Goal: Information Seeking & Learning: Learn about a topic

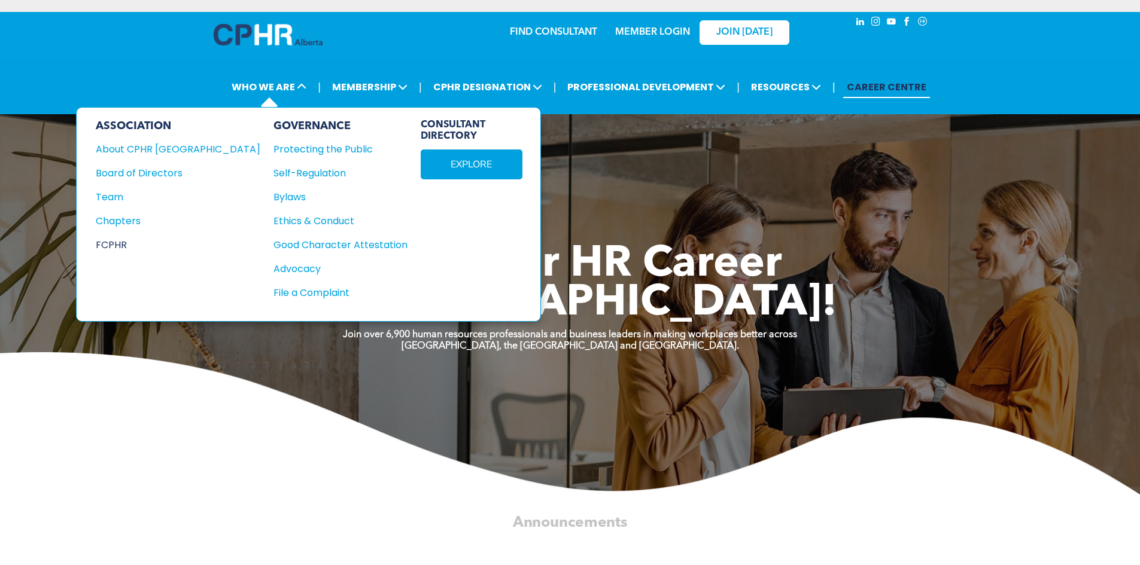
click at [131, 245] on div "FCPHR" at bounding box center [170, 245] width 148 height 15
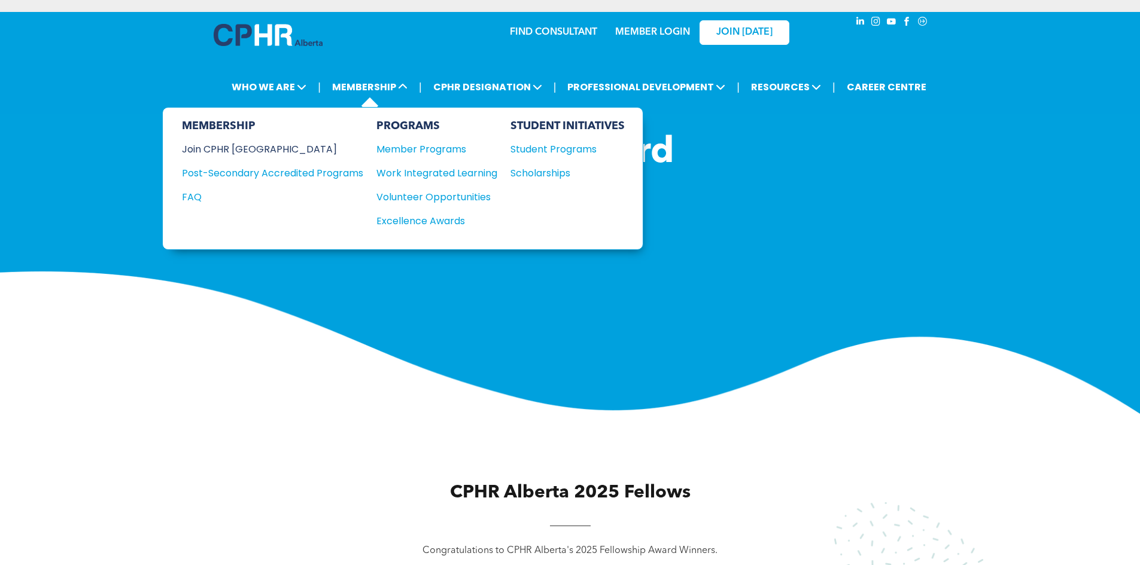
click at [267, 155] on div "Join CPHR [GEOGRAPHIC_DATA]" at bounding box center [263, 149] width 163 height 15
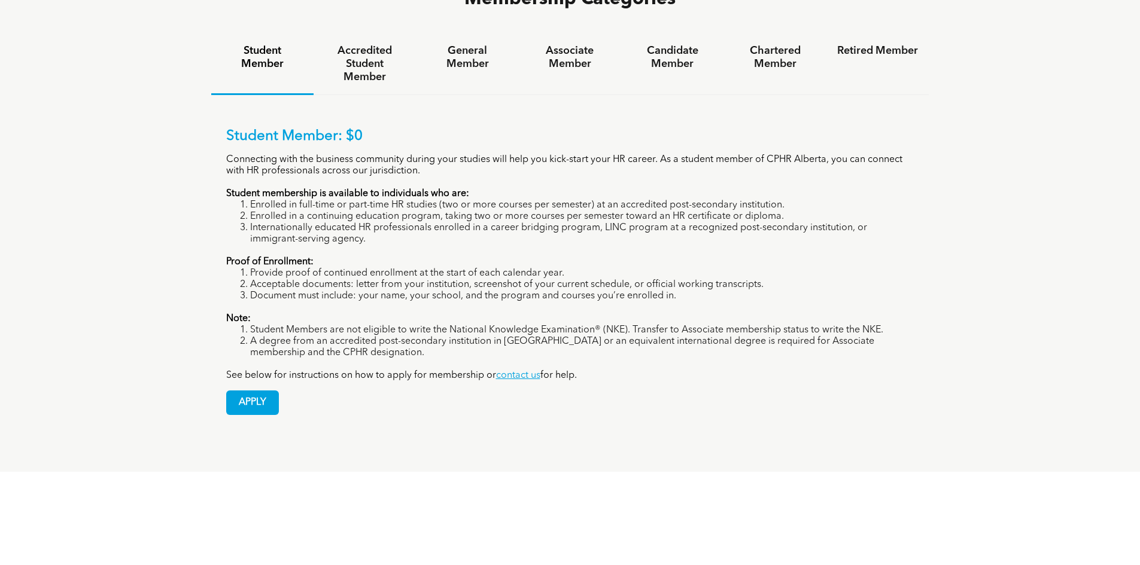
scroll to position [838, 0]
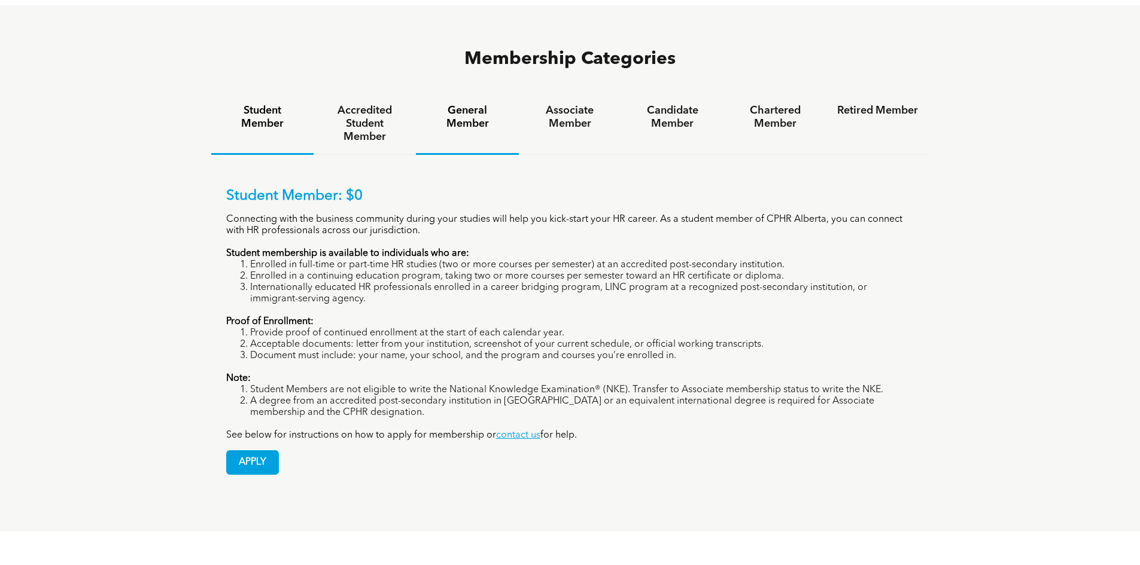
click at [476, 104] on h4 "General Member" at bounding box center [467, 117] width 81 height 26
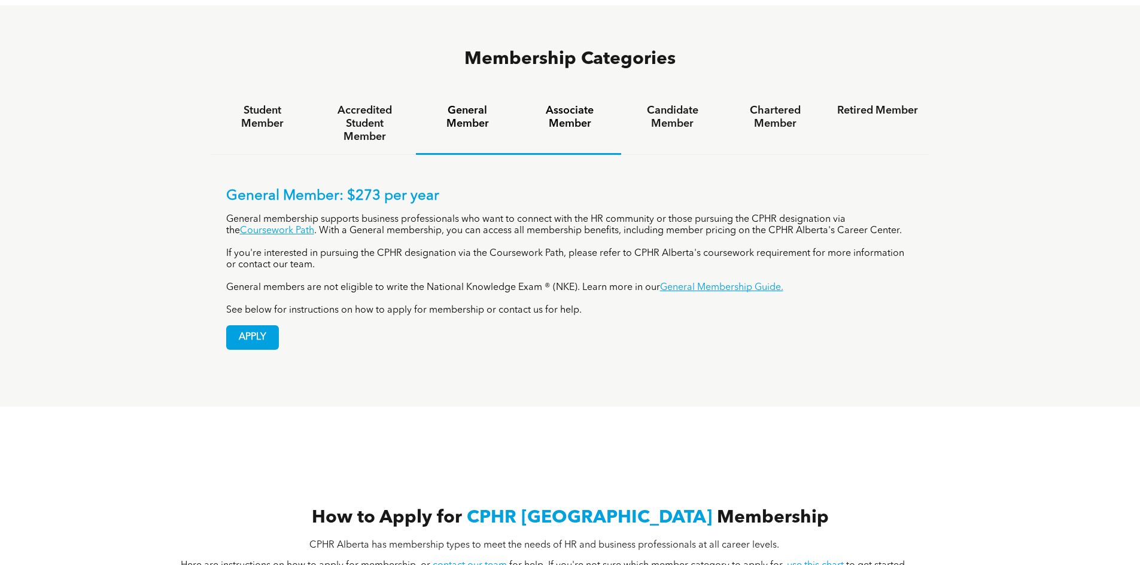
click at [576, 104] on h4 "Associate Member" at bounding box center [570, 117] width 81 height 26
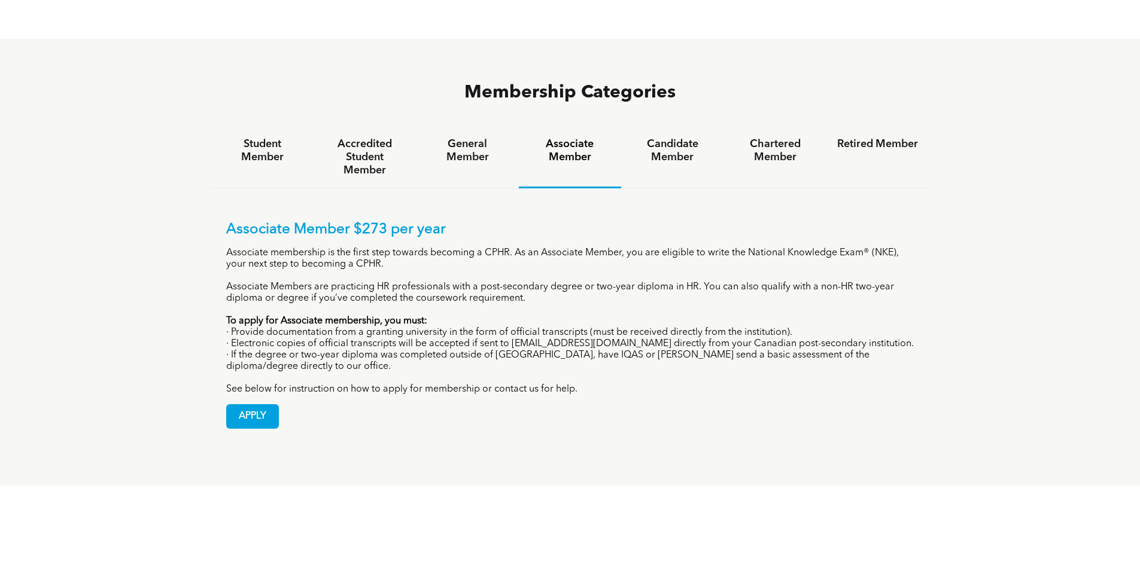
drag, startPoint x: 526, startPoint y: 303, endPoint x: 540, endPoint y: 276, distance: 30.5
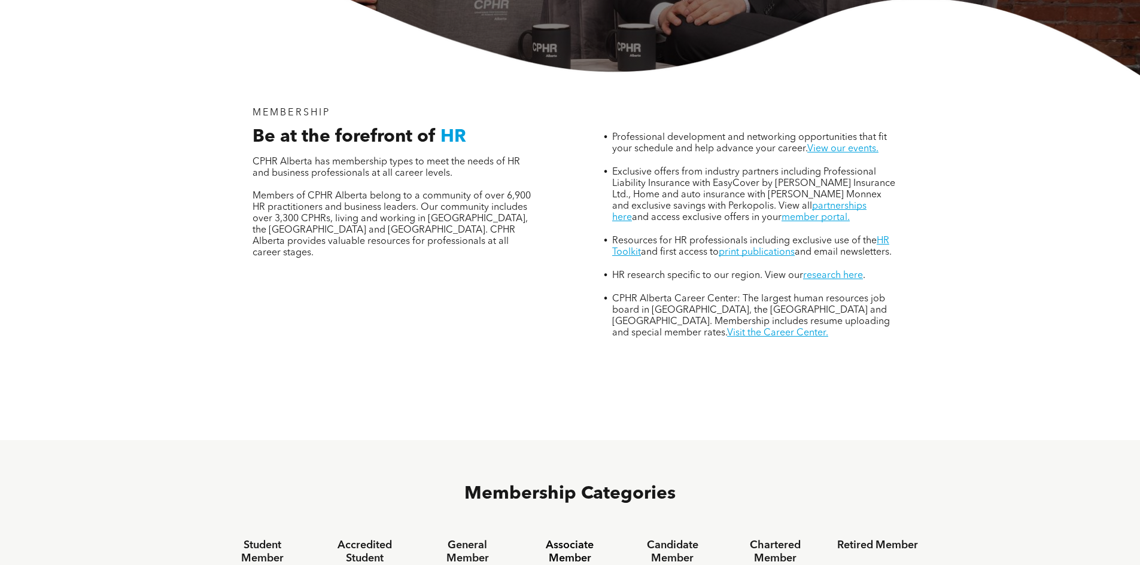
scroll to position [0, 0]
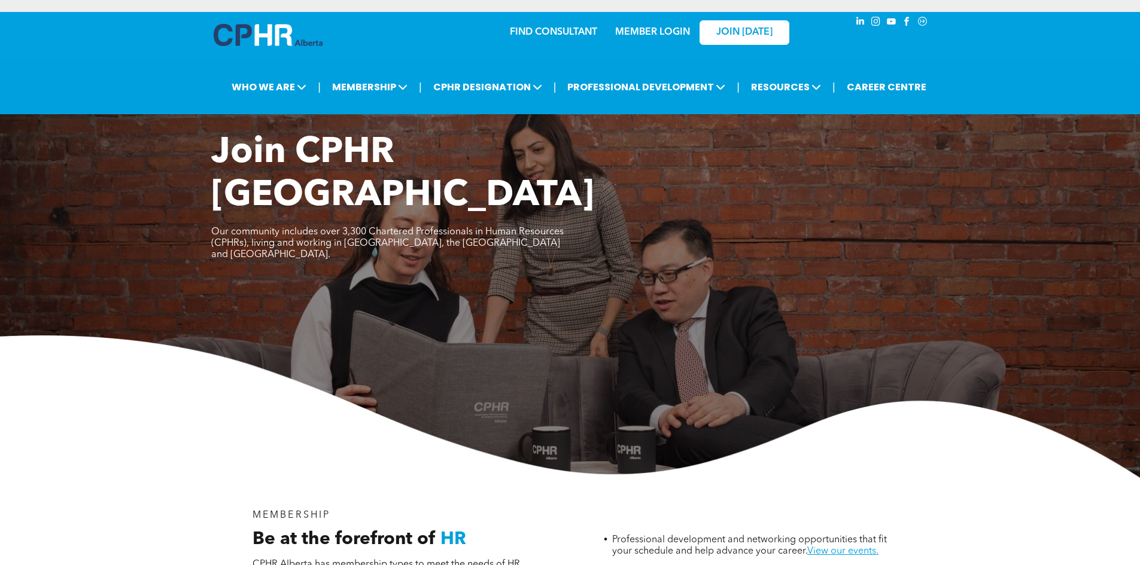
drag, startPoint x: 520, startPoint y: 281, endPoint x: 439, endPoint y: 83, distance: 214.1
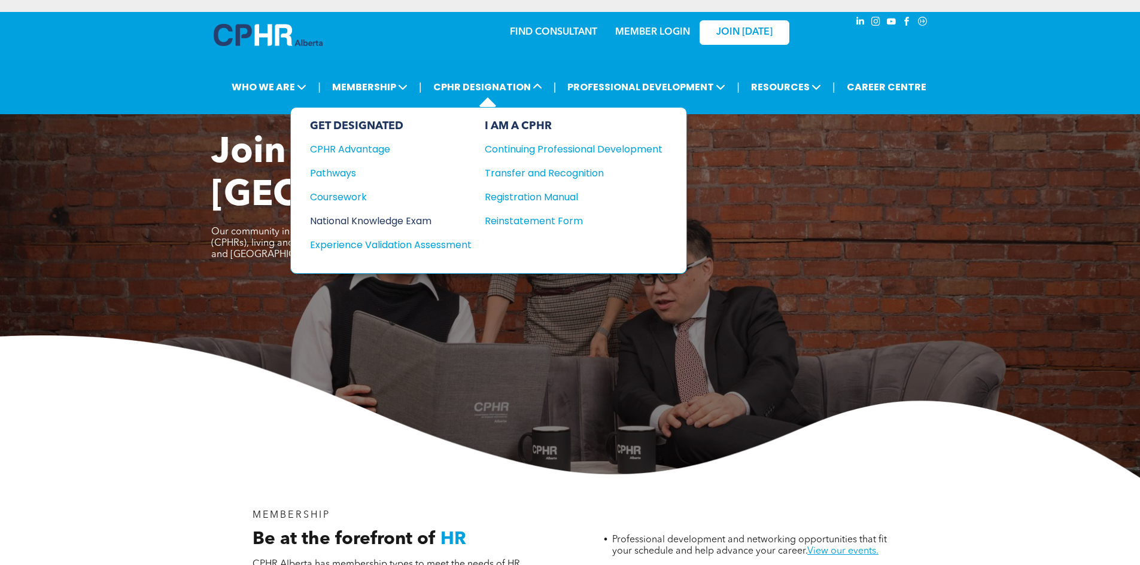
click at [414, 219] on div "National Knowledge Exam" at bounding box center [382, 221] width 145 height 15
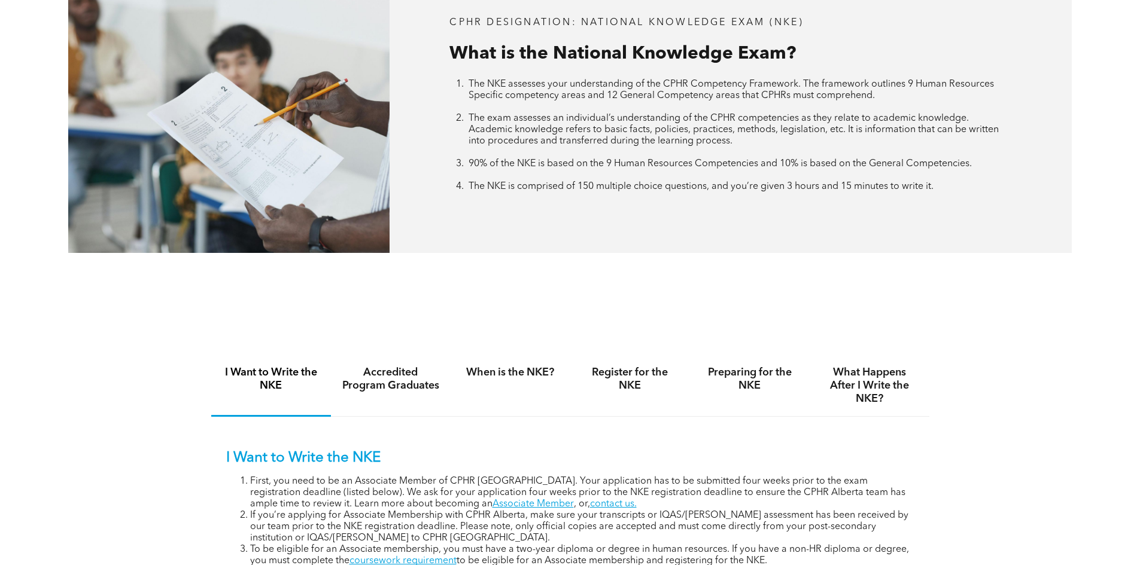
scroll to position [658, 0]
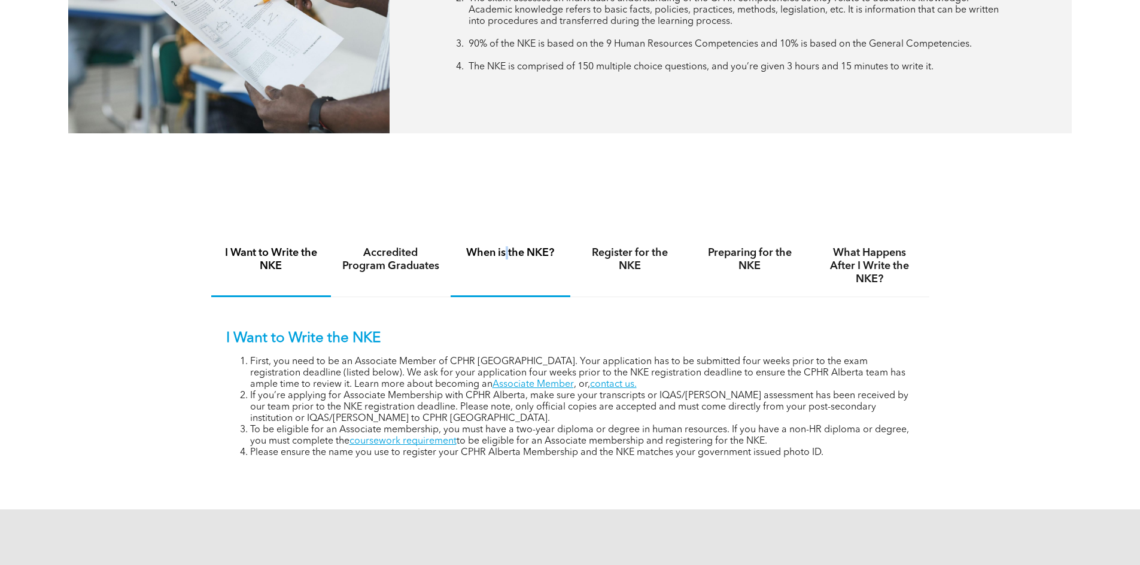
click at [507, 255] on h4 "When is the NKE?" at bounding box center [510, 253] width 98 height 13
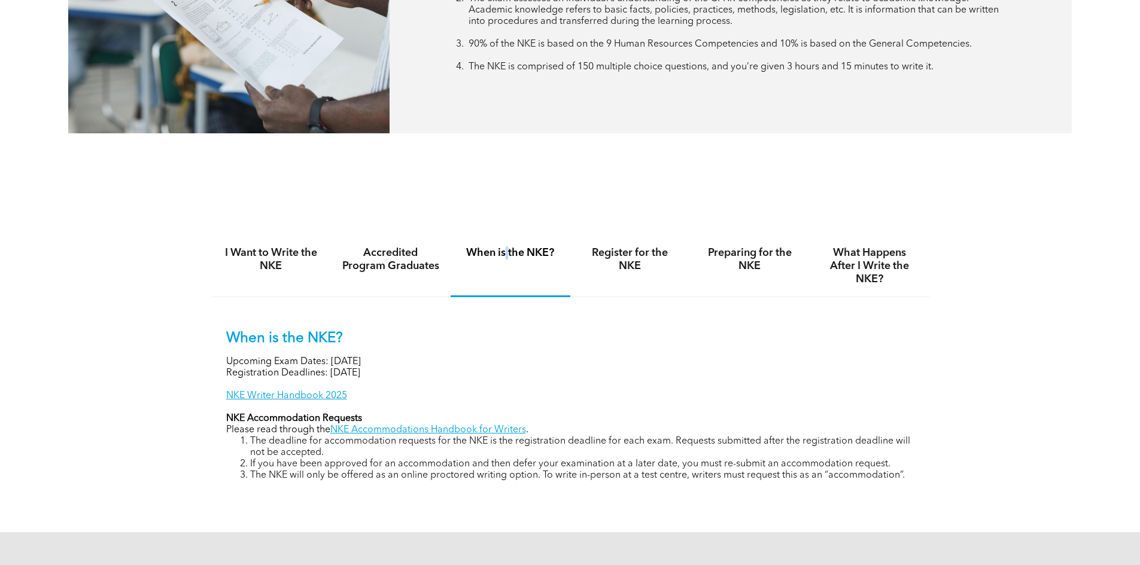
scroll to position [718, 0]
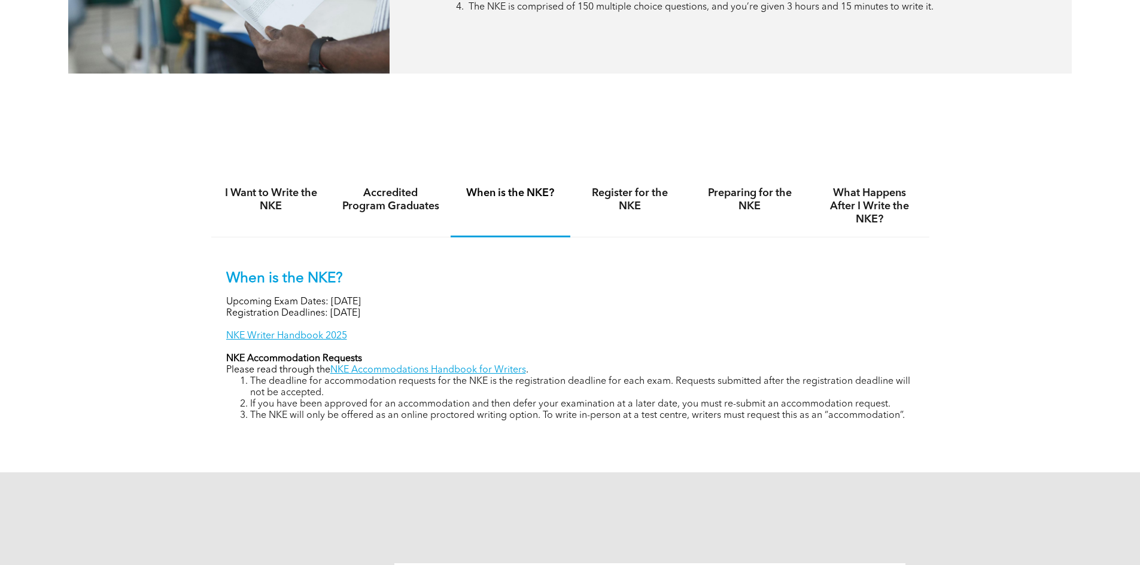
click at [508, 251] on div "When is the NKE? Upcoming Exam Dates: November 6, 2025 Registration Deadlines: …" at bounding box center [570, 337] width 718 height 199
click at [864, 187] on h4 "What Happens After I Write the NKE?" at bounding box center [869, 206] width 98 height 39
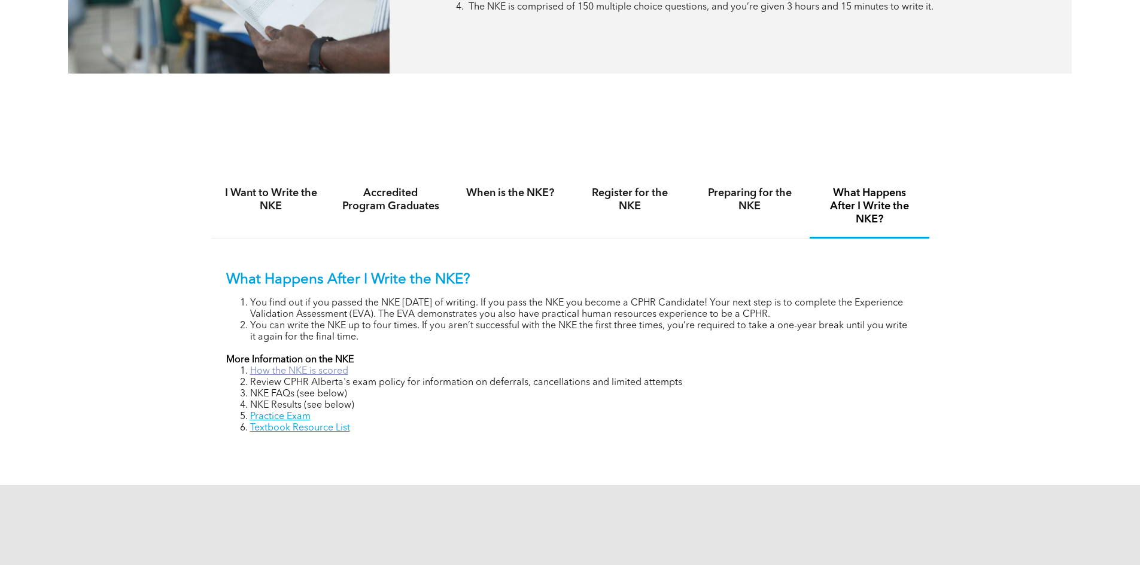
click at [327, 372] on link "How the NKE is scored" at bounding box center [299, 372] width 98 height 10
